Goal: Transaction & Acquisition: Purchase product/service

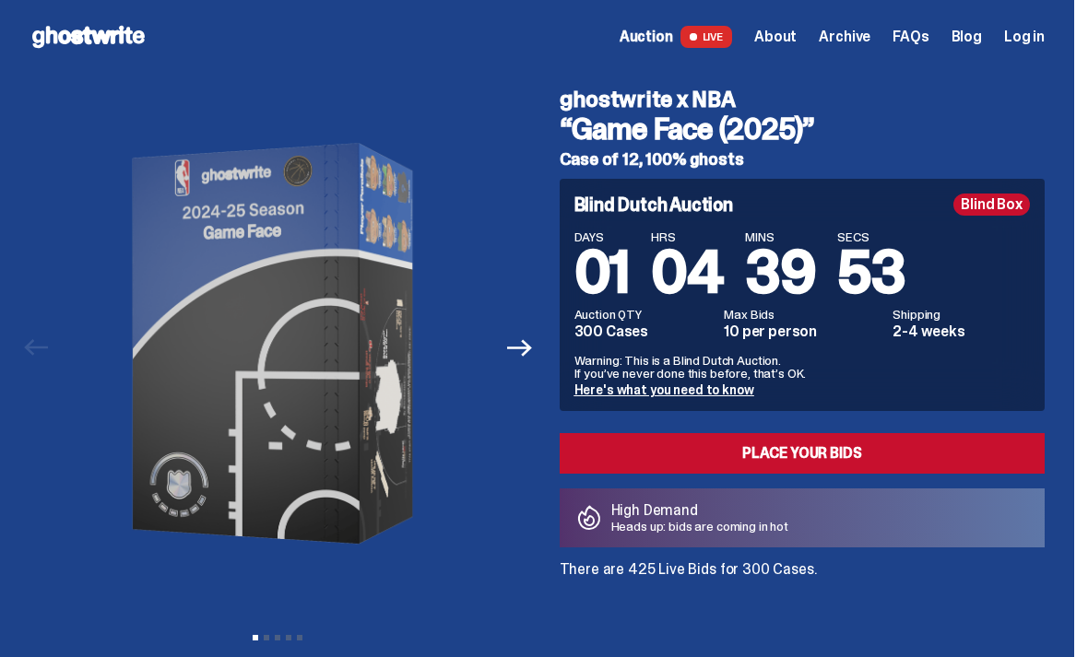
click at [519, 344] on icon "Next" at bounding box center [519, 348] width 24 height 24
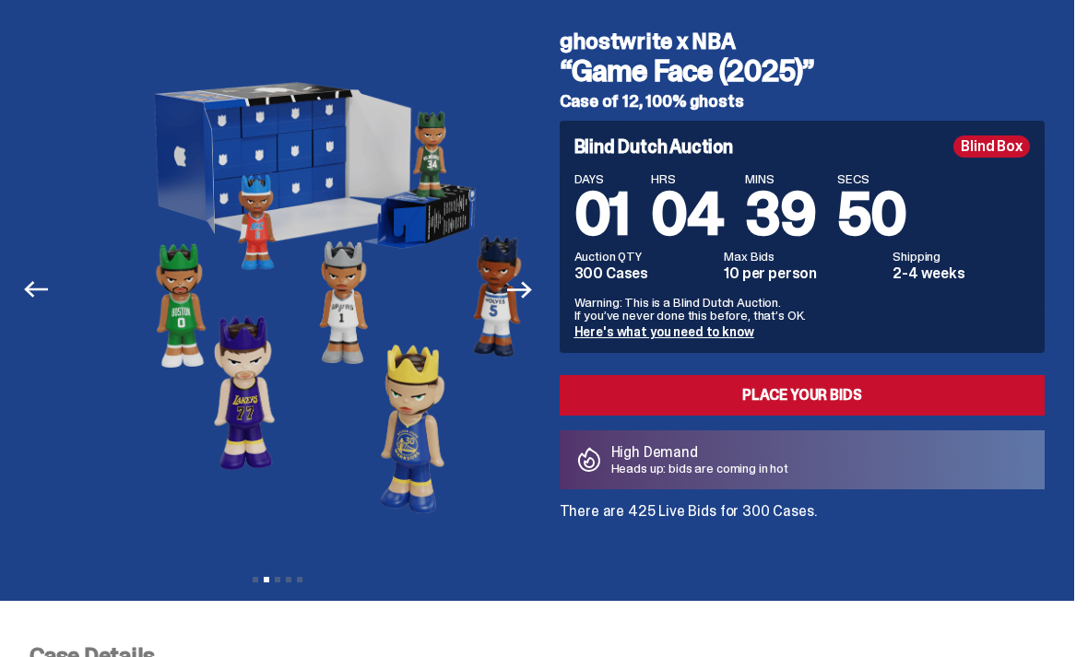
scroll to position [62, 0]
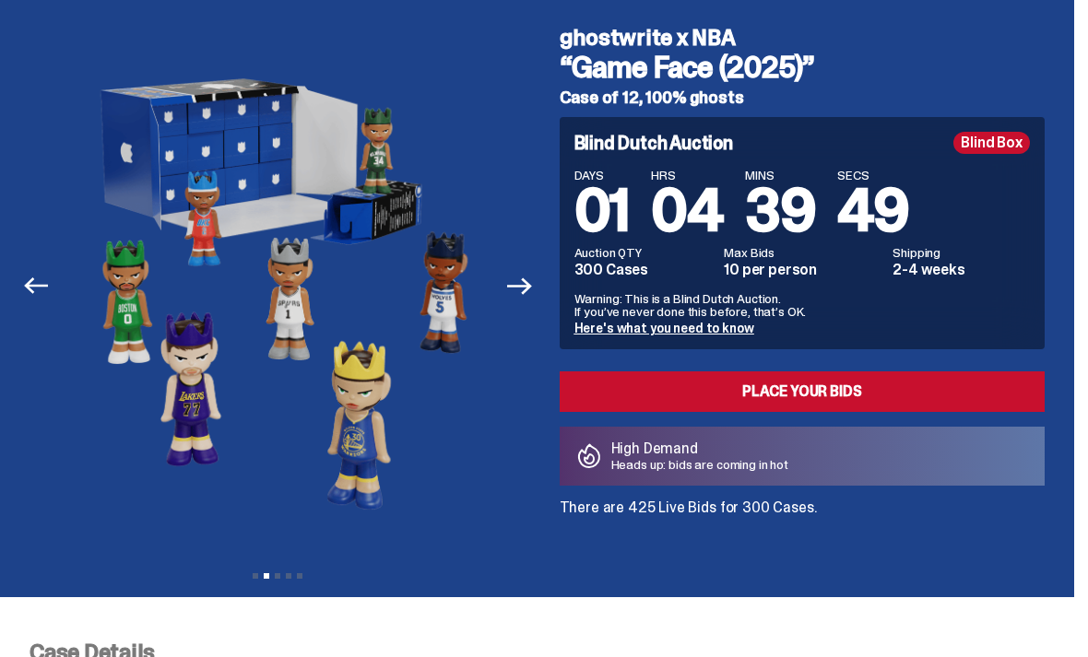
click at [527, 297] on icon "Next" at bounding box center [519, 286] width 24 height 24
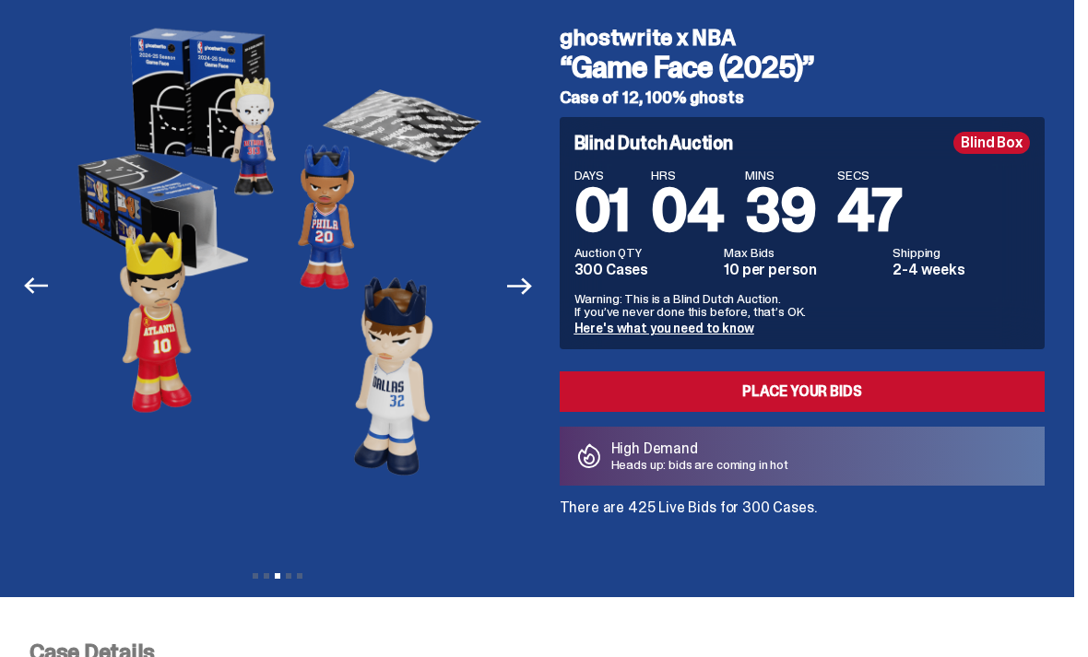
click at [525, 277] on icon "Next" at bounding box center [519, 286] width 24 height 24
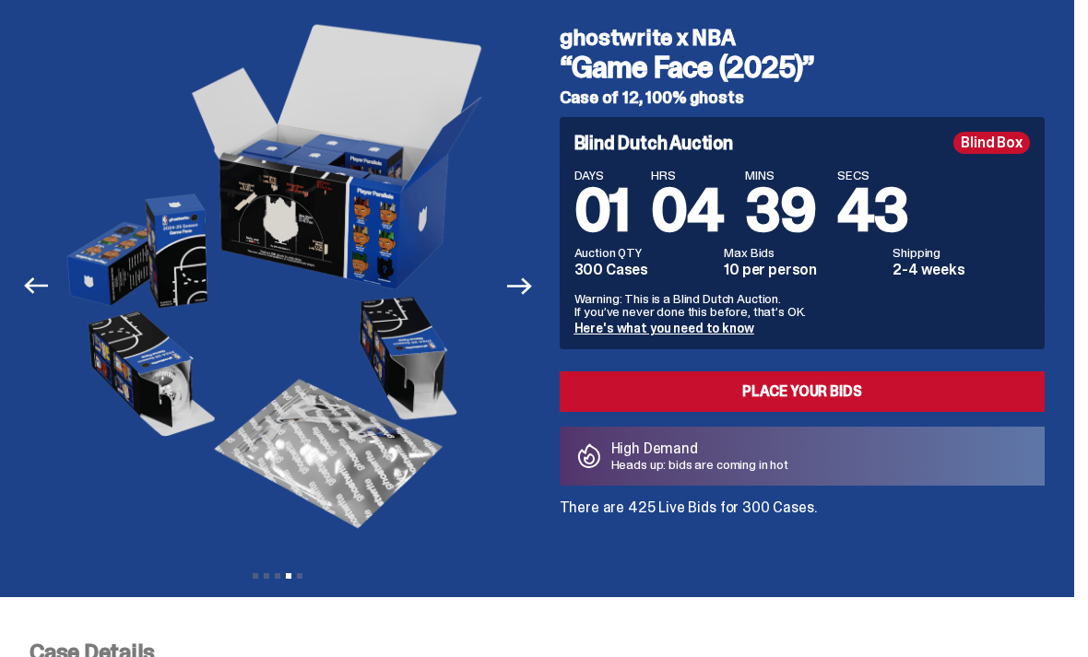
click at [955, 399] on link "Place your Bids" at bounding box center [803, 391] width 486 height 41
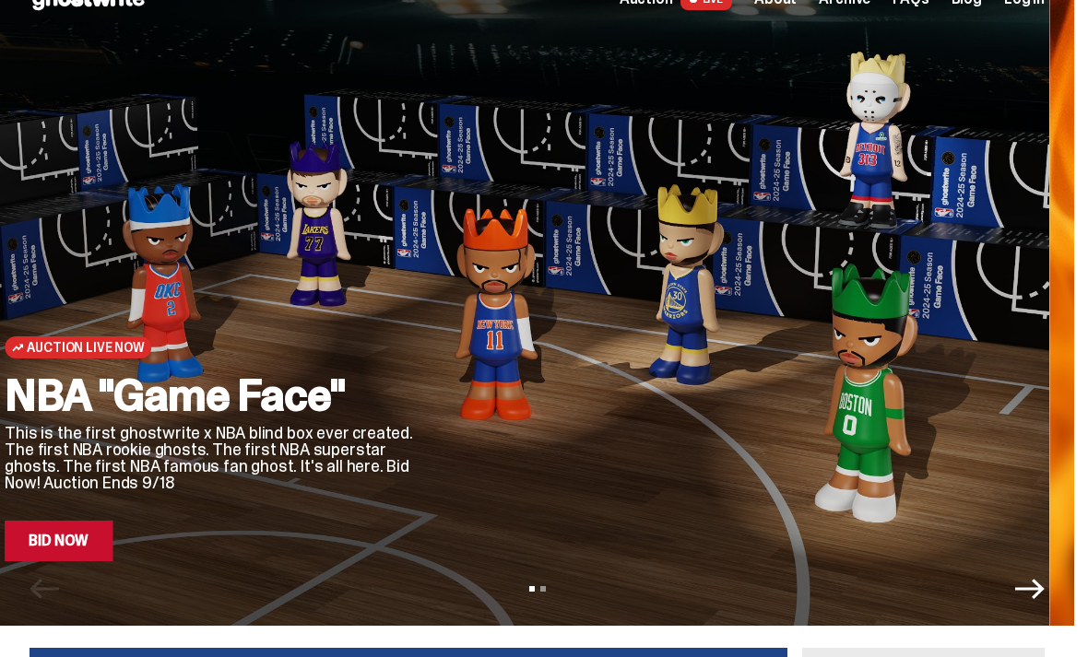
scroll to position [45, 0]
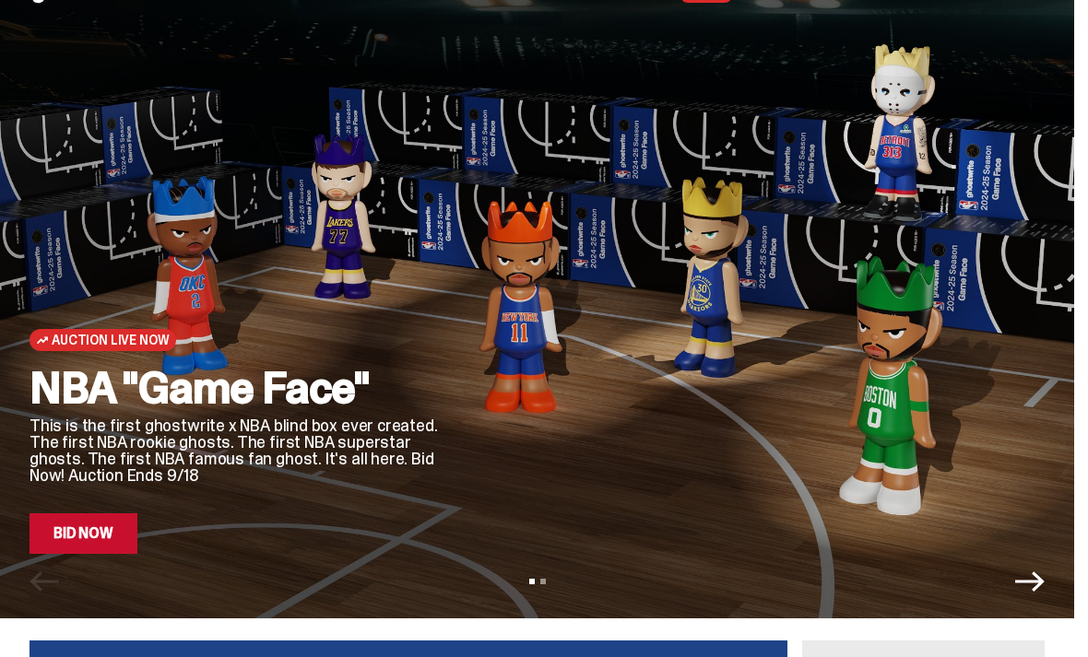
click at [81, 536] on link "Bid Now" at bounding box center [83, 533] width 108 height 41
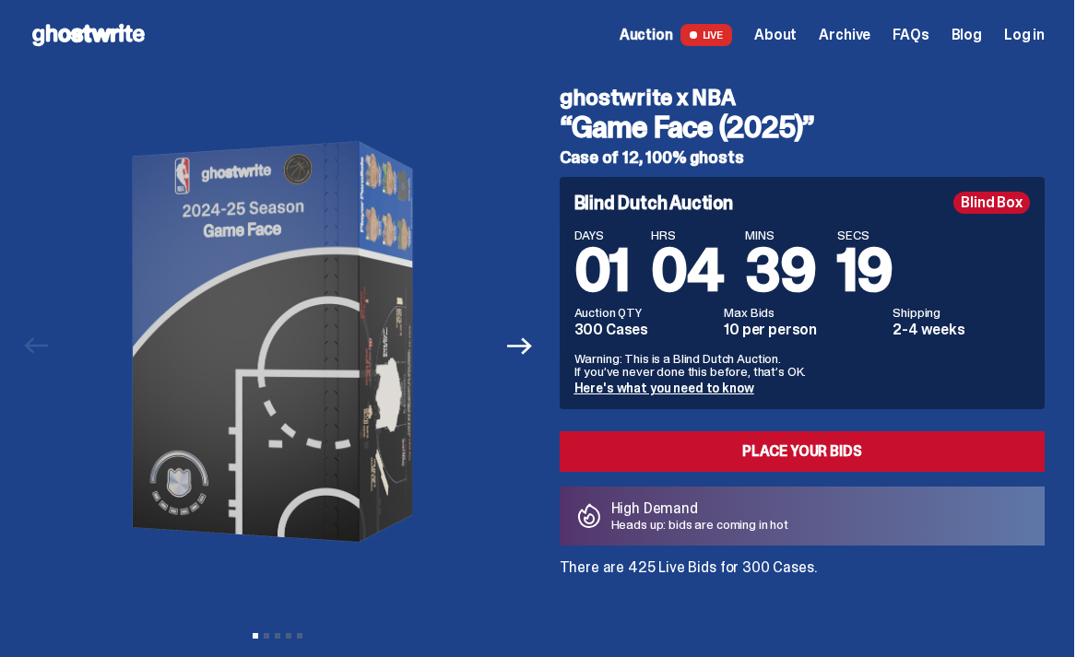
scroll to position [1, 0]
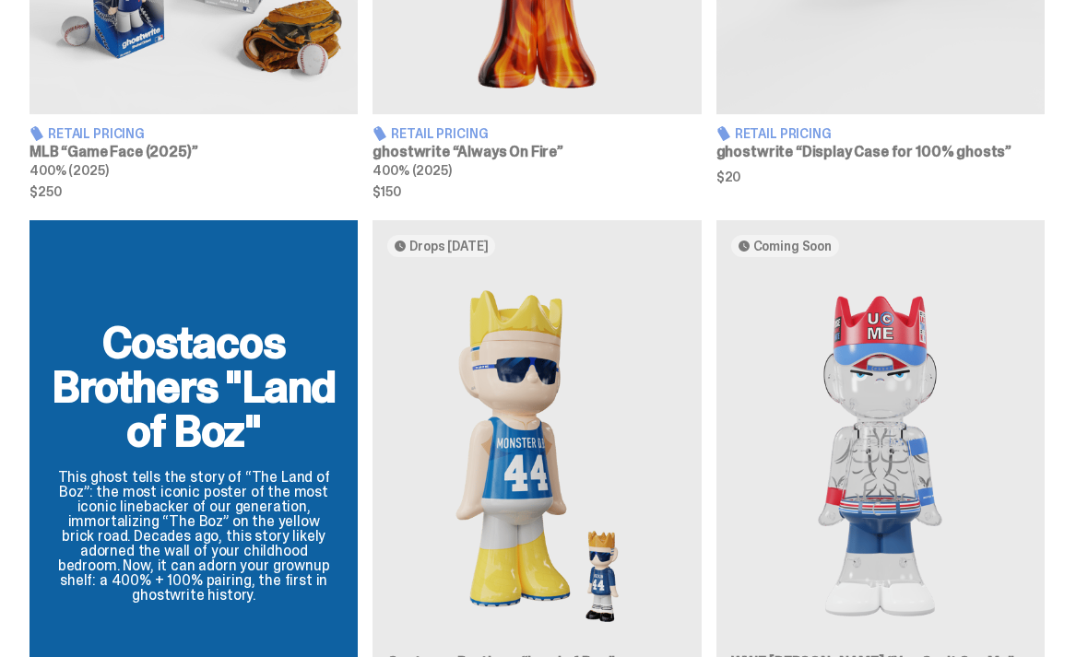
scroll to position [1371, 0]
